Goal: Information Seeking & Learning: Learn about a topic

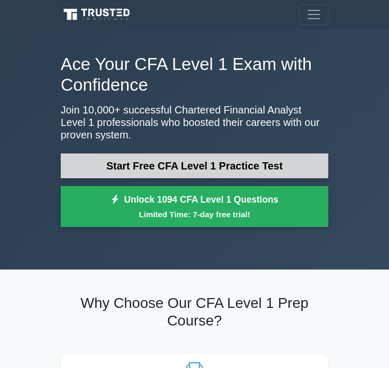
click at [155, 160] on link "Start Free CFA Level 1 Practice Test" at bounding box center [195, 166] width 268 height 25
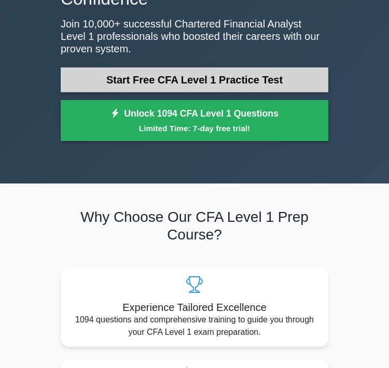
scroll to position [92, 0]
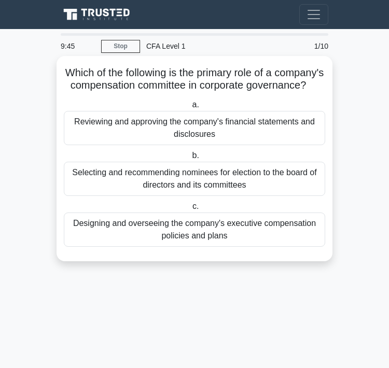
click at [152, 219] on div "Designing and overseeing the company's executive compensation policies and plans" at bounding box center [194, 230] width 261 height 34
click at [190, 210] on input "c. Designing and overseeing the company's executive compensation policies and p…" at bounding box center [190, 206] width 0 height 7
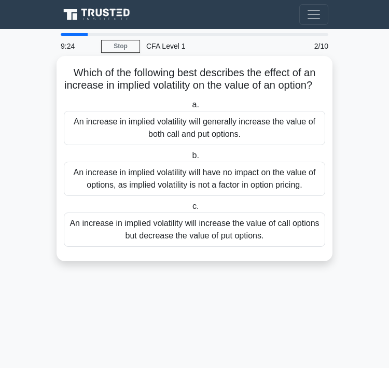
click at [186, 139] on div "An increase in implied volatility will generally increase the value of both cal…" at bounding box center [194, 128] width 261 height 34
click at [190, 108] on input "a. An increase in implied volatility will generally increase the value of both …" at bounding box center [190, 105] width 0 height 7
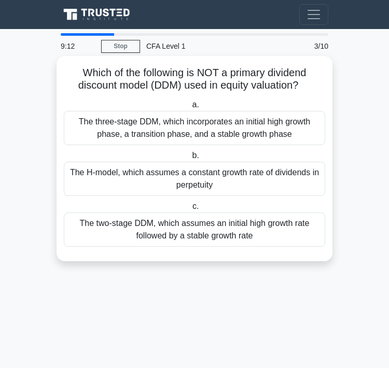
click at [177, 176] on div "The H-model, which assumes a constant growth rate of dividends in perpetuity" at bounding box center [194, 179] width 261 height 34
click at [190, 159] on input "b. The H-model, which assumes a constant growth rate of dividends in perpetuity" at bounding box center [190, 156] width 0 height 7
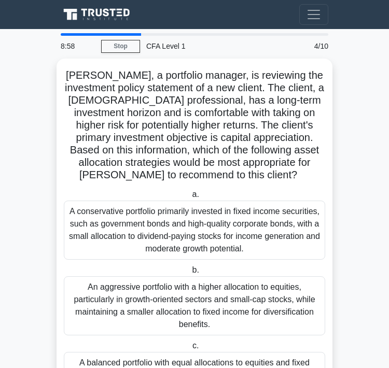
scroll to position [51, 0]
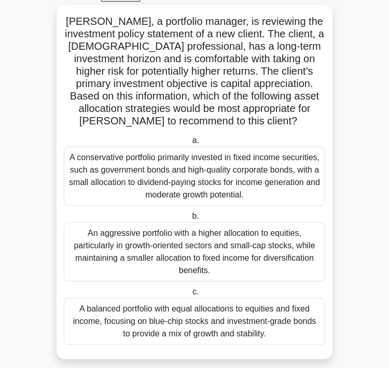
click at [183, 182] on div "A conservative portfolio primarily invested in fixed income securities, such as…" at bounding box center [194, 176] width 261 height 59
click at [190, 144] on input "a. A conservative portfolio primarily invested in fixed income securities, such…" at bounding box center [190, 140] width 0 height 7
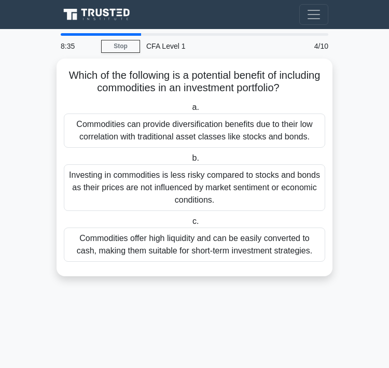
scroll to position [0, 0]
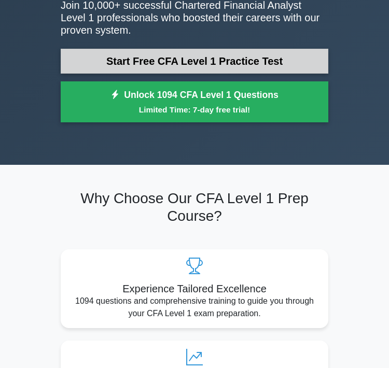
click at [120, 63] on link "Start Free CFA Level 1 Practice Test" at bounding box center [195, 61] width 268 height 25
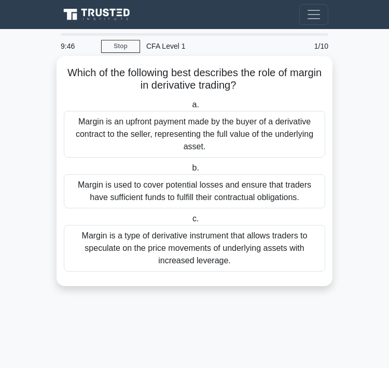
click at [110, 186] on div "Margin is used to cover potential losses and ensure that traders have sufficien…" at bounding box center [194, 191] width 261 height 34
click at [190, 172] on input "b. Margin is used to cover potential losses and ensure that traders have suffic…" at bounding box center [190, 168] width 0 height 7
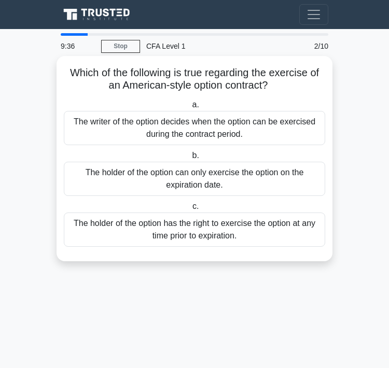
click at [108, 226] on div "The holder of the option has the right to exercise the option at any time prior…" at bounding box center [194, 230] width 261 height 34
click at [190, 210] on input "c. The holder of the option has the right to exercise the option at any time pr…" at bounding box center [190, 206] width 0 height 7
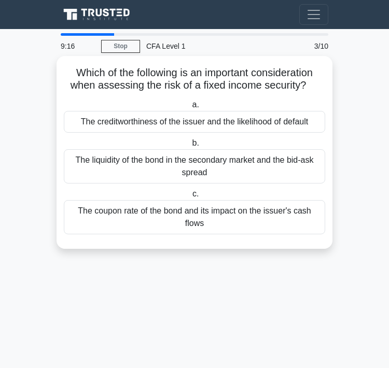
click at [145, 121] on div "The creditworthiness of the issuer and the likelihood of default" at bounding box center [194, 122] width 261 height 22
click at [190, 108] on input "a. The creditworthiness of the issuer and the likelihood of default" at bounding box center [190, 105] width 0 height 7
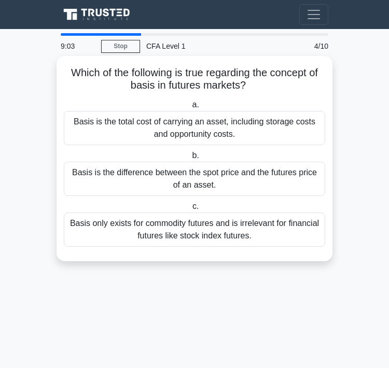
click at [120, 217] on div "Basis only exists for commodity futures and is irrelevant for financial futures…" at bounding box center [194, 230] width 261 height 34
click at [190, 210] on input "c. Basis only exists for commodity futures and is irrelevant for financial futu…" at bounding box center [190, 206] width 0 height 7
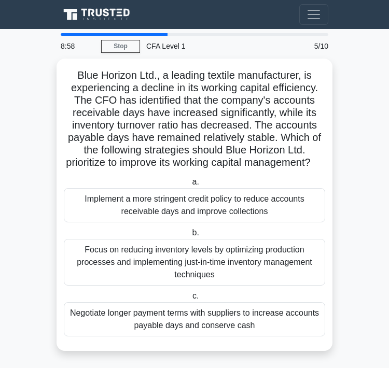
scroll to position [2, 0]
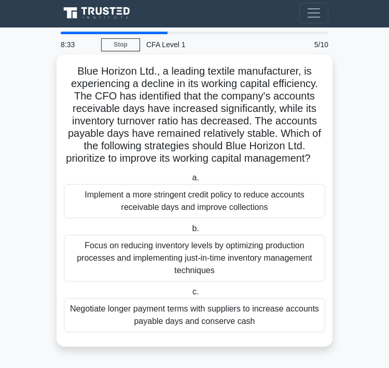
click at [132, 202] on div "Implement a more stringent credit policy to reduce accounts receivable days and…" at bounding box center [194, 201] width 261 height 34
click at [190, 182] on input "a. Implement a more stringent credit policy to reduce accounts receivable days …" at bounding box center [190, 178] width 0 height 7
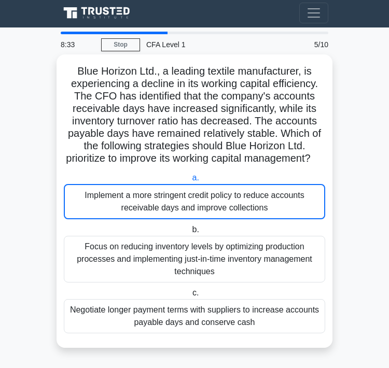
scroll to position [0, 0]
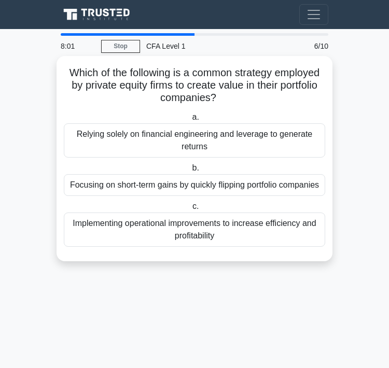
click at [132, 236] on div "Implementing operational improvements to increase efficiency and profitability" at bounding box center [194, 230] width 261 height 34
click at [190, 210] on input "c. Implementing operational improvements to increase efficiency and profitabili…" at bounding box center [190, 206] width 0 height 7
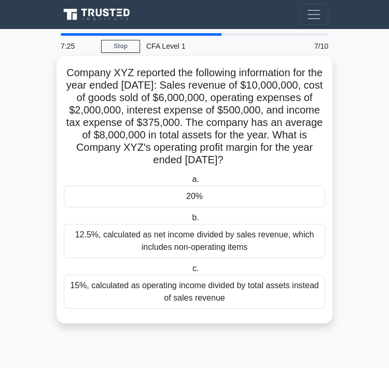
click at [131, 249] on div "12.5%, calculated as net income divided by sales revenue, which includes non-op…" at bounding box center [194, 241] width 261 height 34
click at [190, 222] on input "b. 12.5%, calculated as net income divided by sales revenue, which includes non…" at bounding box center [190, 218] width 0 height 7
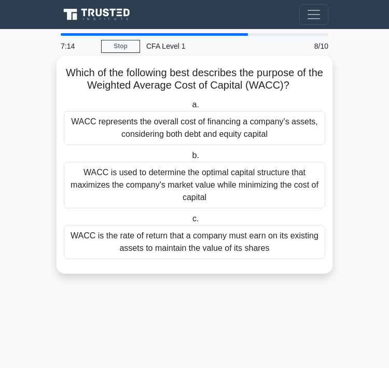
click at [149, 184] on div "WACC is used to determine the optimal capital structure that maximizes the comp…" at bounding box center [194, 185] width 261 height 47
click at [190, 159] on input "b. WACC is used to determine the optimal capital structure that maximizes the c…" at bounding box center [190, 156] width 0 height 7
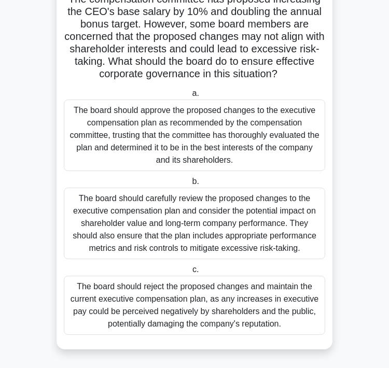
scroll to position [74, 0]
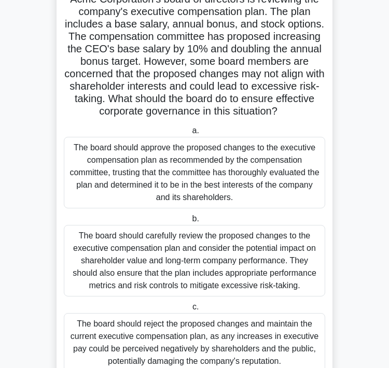
click at [148, 249] on div "The board should carefully review the proposed changes to the executive compens…" at bounding box center [194, 261] width 261 height 72
click at [190, 223] on input "b. The board should carefully review the proposed changes to the executive comp…" at bounding box center [190, 219] width 0 height 7
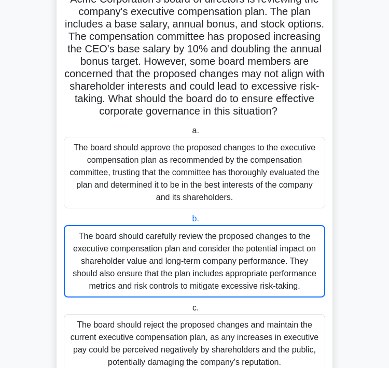
scroll to position [0, 0]
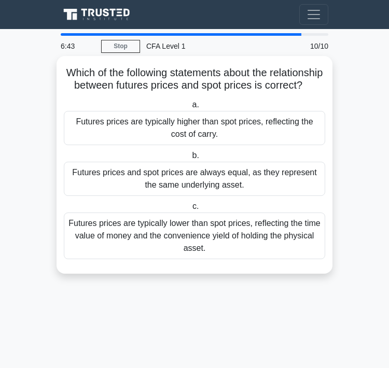
click at [212, 111] on label "a. Futures prices are typically higher than spot prices, reflecting the cost of…" at bounding box center [194, 122] width 261 height 47
click at [190, 108] on input "a. Futures prices are typically higher than spot prices, reflecting the cost of…" at bounding box center [190, 105] width 0 height 7
